Goal: Check status

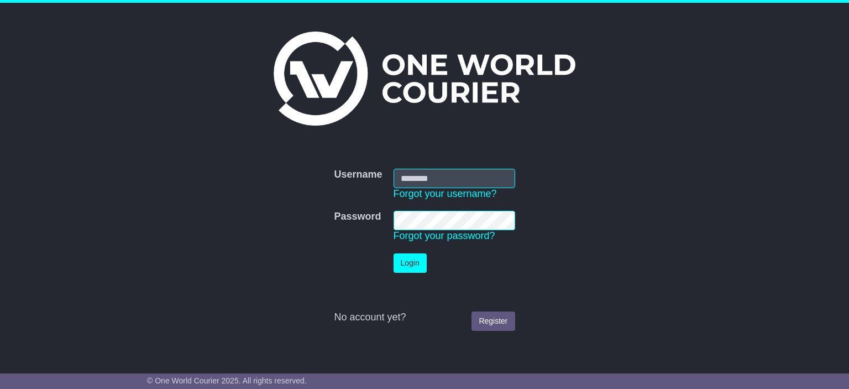
type input "**********"
click at [414, 261] on button "Login" at bounding box center [410, 262] width 33 height 19
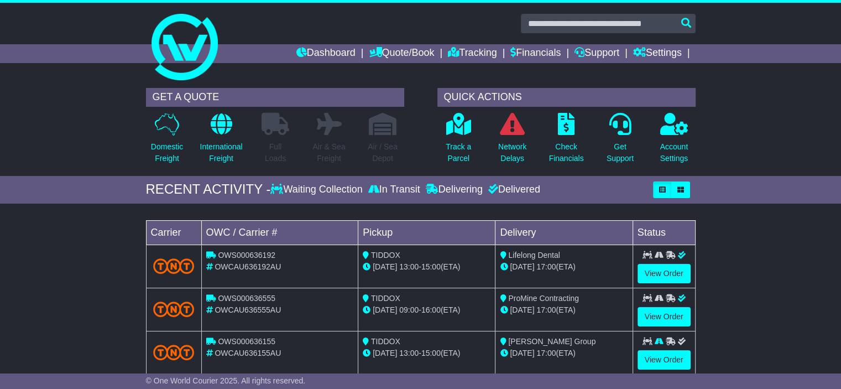
scroll to position [55, 0]
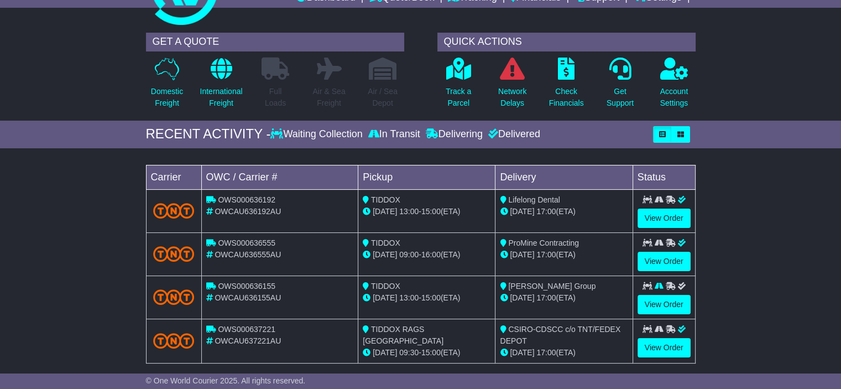
click at [280, 132] on icon at bounding box center [276, 133] width 13 height 10
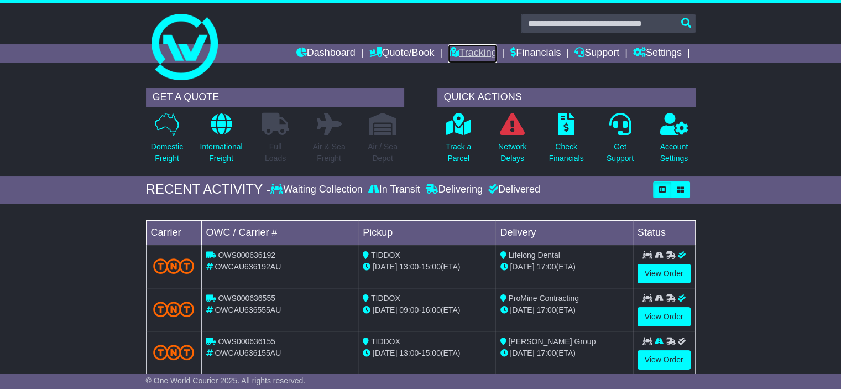
click at [478, 52] on link "Tracking" at bounding box center [472, 53] width 49 height 19
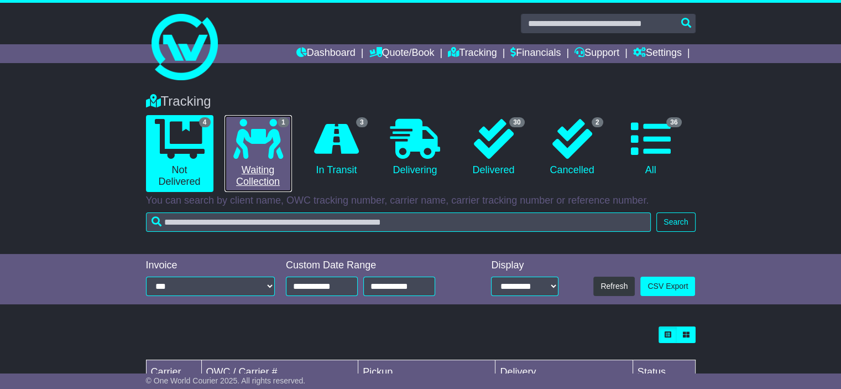
click at [259, 177] on link "1 Waiting Collection" at bounding box center [257, 153] width 67 height 77
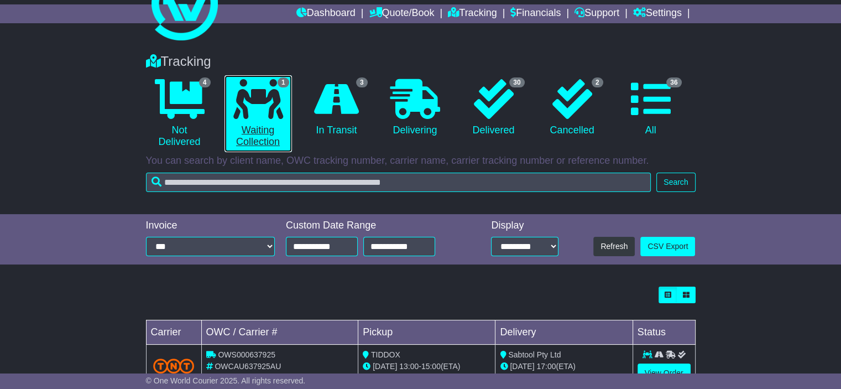
scroll to position [77, 0]
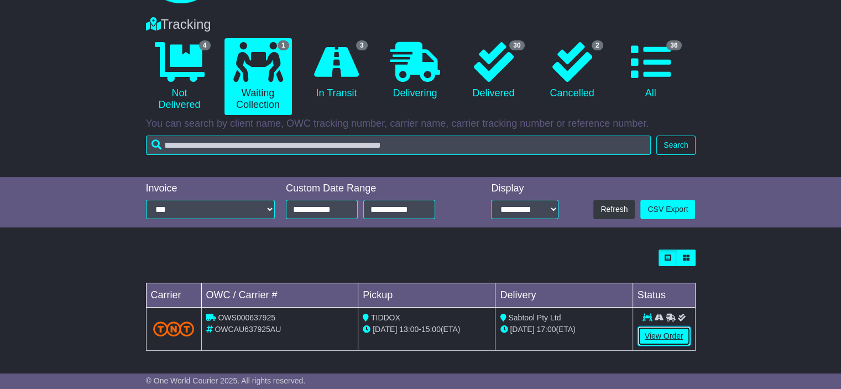
click at [662, 334] on link "View Order" at bounding box center [663, 335] width 53 height 19
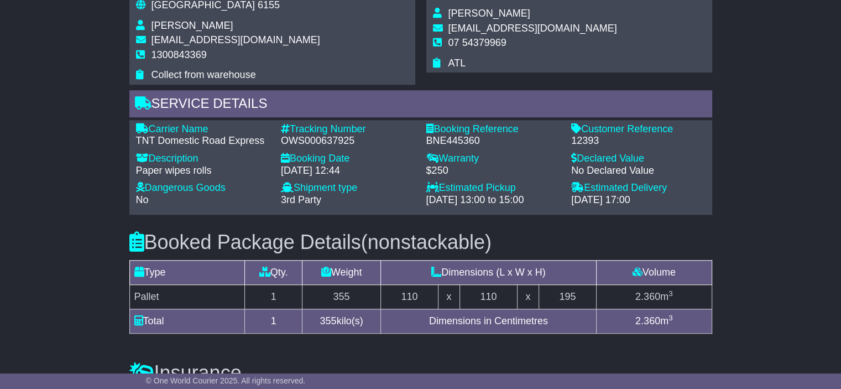
scroll to position [829, 0]
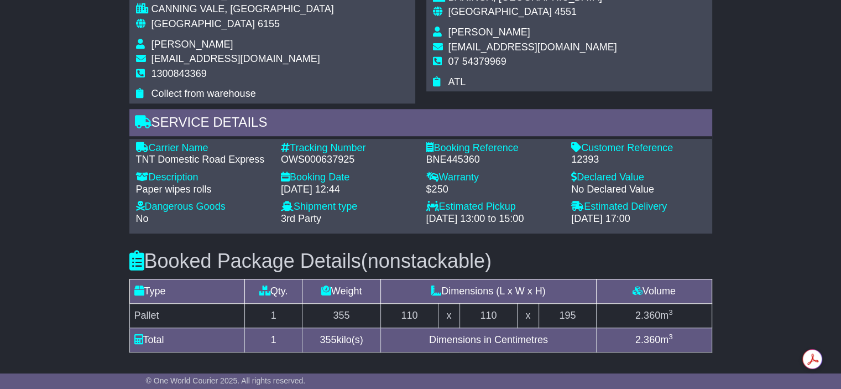
drag, startPoint x: 491, startPoint y: 218, endPoint x: 558, endPoint y: 219, distance: 66.9
click at [558, 219] on div "26 Aug 2025 - 13:00 to 15:00" at bounding box center [493, 219] width 134 height 12
